Goal: Information Seeking & Learning: Learn about a topic

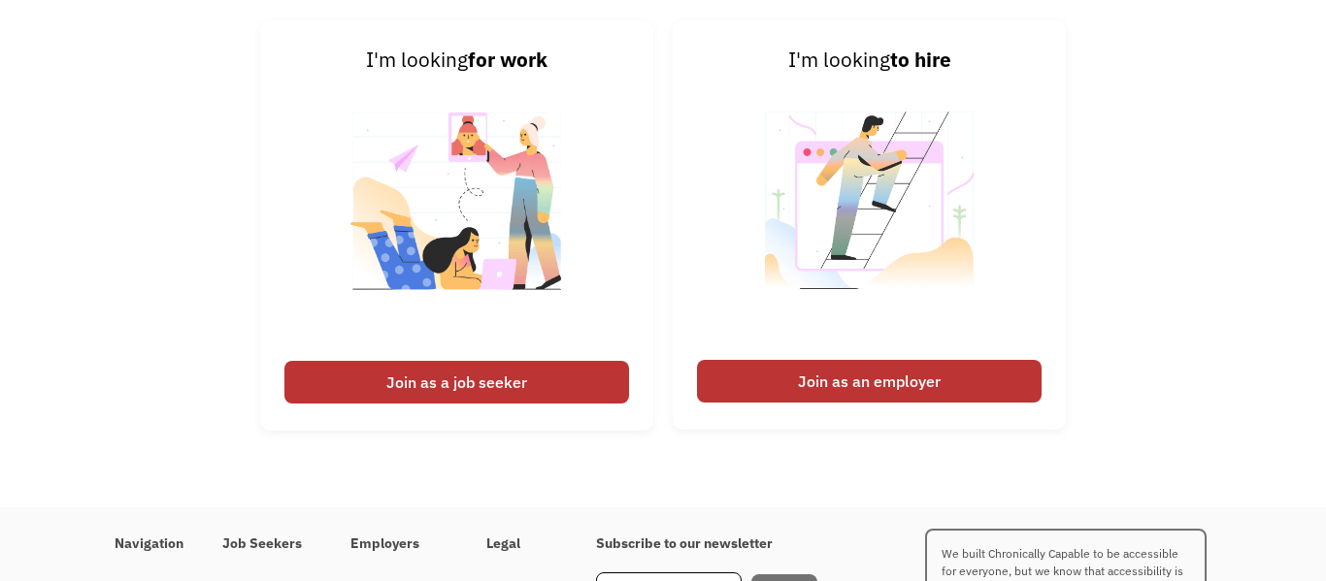
scroll to position [3035, 0]
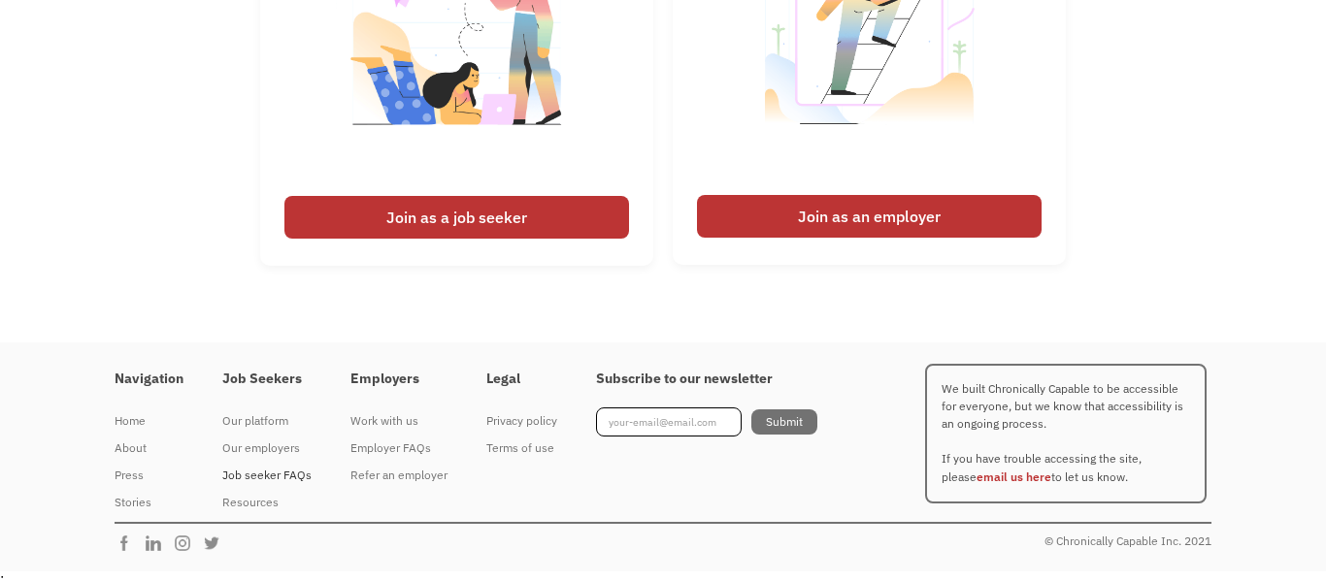
click at [279, 476] on div "Job seeker FAQs" at bounding box center [266, 475] width 89 height 23
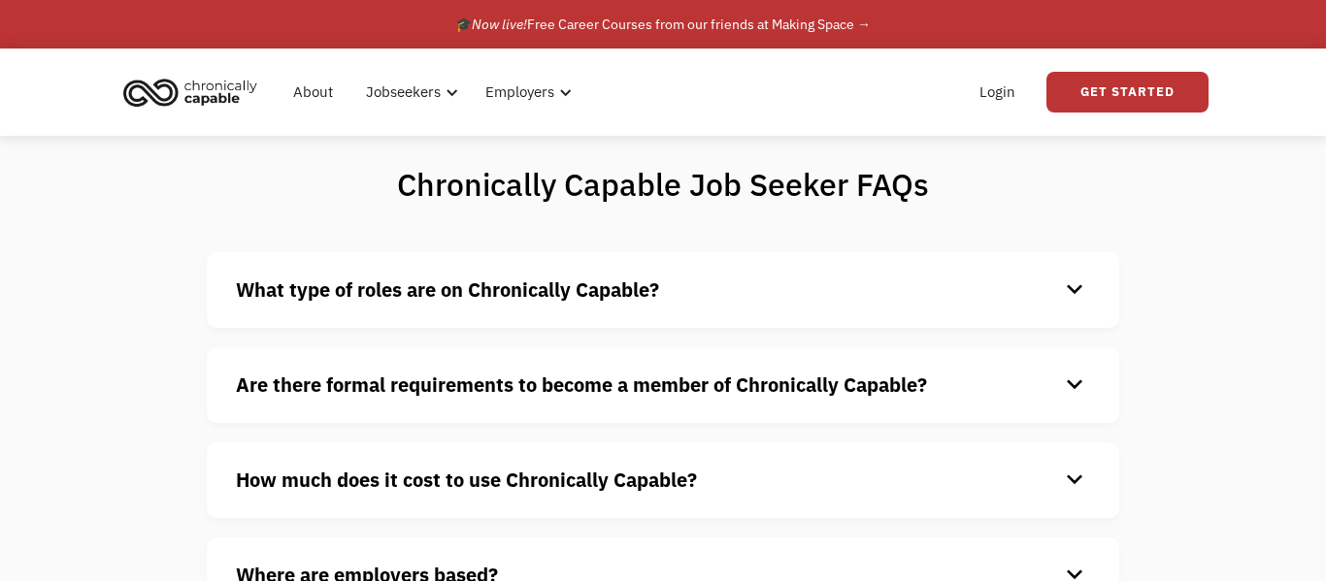
click at [801, 379] on strong "Are there formal requirements to become a member of Chronically Capable?" at bounding box center [581, 385] width 691 height 26
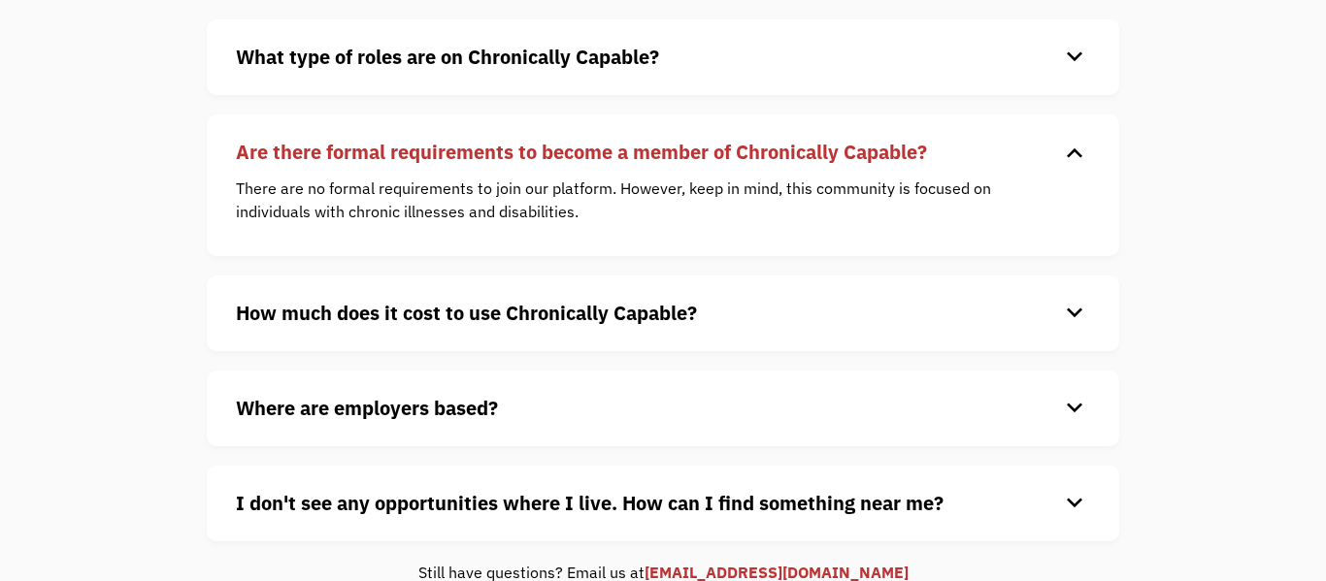
scroll to position [323, 0]
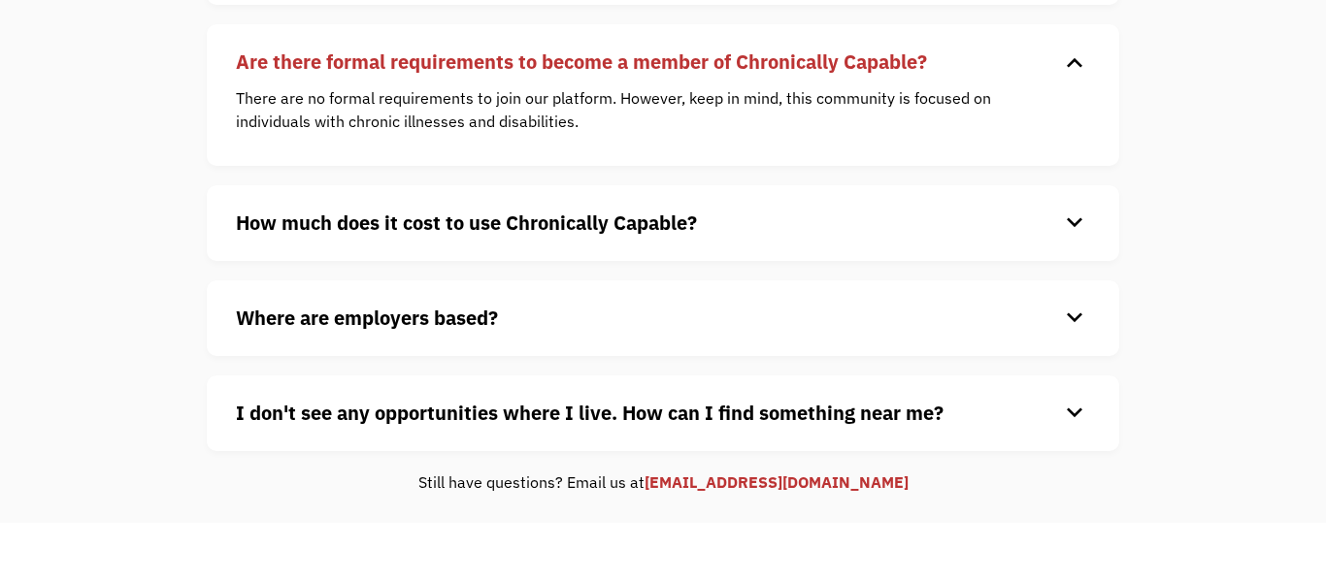
click at [697, 238] on div "How much does it cost to use Chronically Capable? keyboard_arrow_down Chronical…" at bounding box center [663, 223] width 912 height 76
click at [721, 223] on h4 "How much does it cost to use Chronically Capable?" at bounding box center [647, 223] width 823 height 29
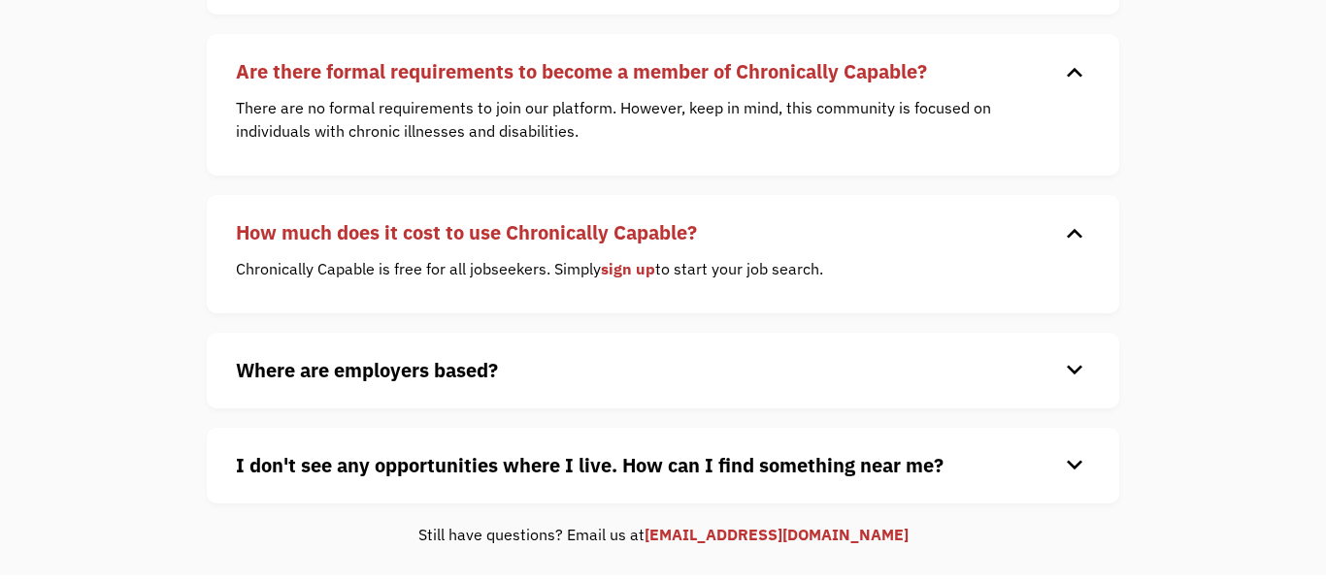
scroll to position [0, 0]
